Goal: Check status: Check status

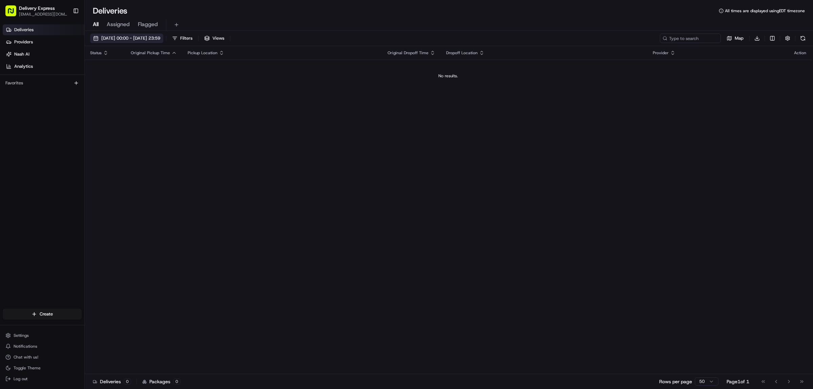
click at [94, 36] on button "[DATE] 00:00 - [DATE] 23:59" at bounding box center [126, 38] width 73 height 9
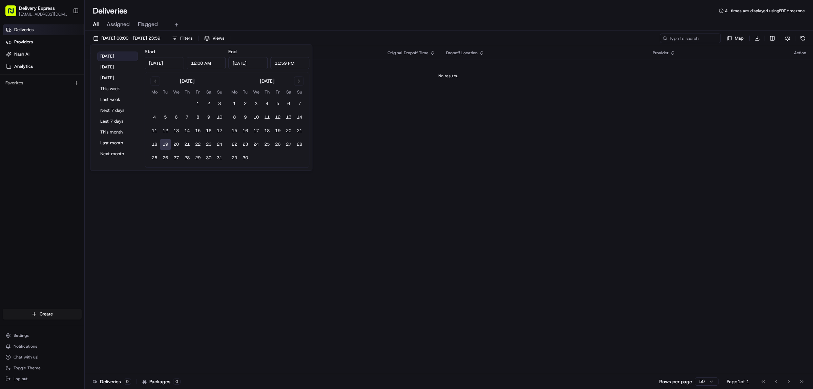
click at [104, 54] on button "[DATE]" at bounding box center [117, 55] width 41 height 9
